Goal: Information Seeking & Learning: Learn about a topic

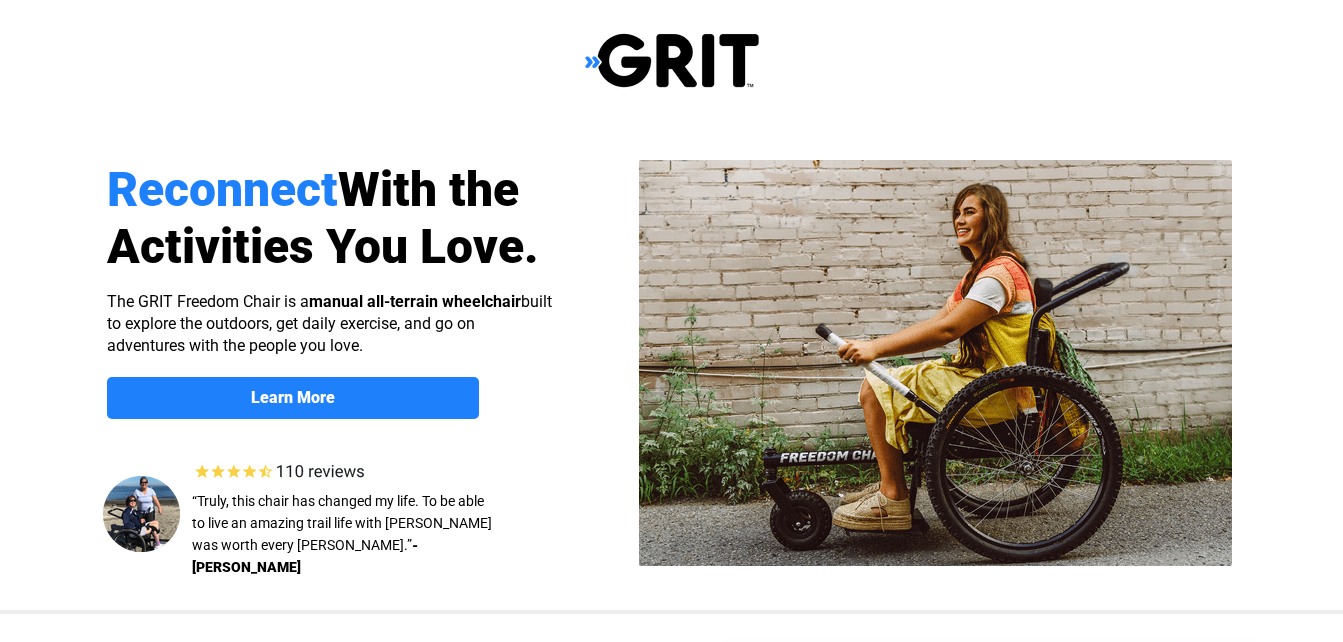
select select "US"
